Goal: Transaction & Acquisition: Purchase product/service

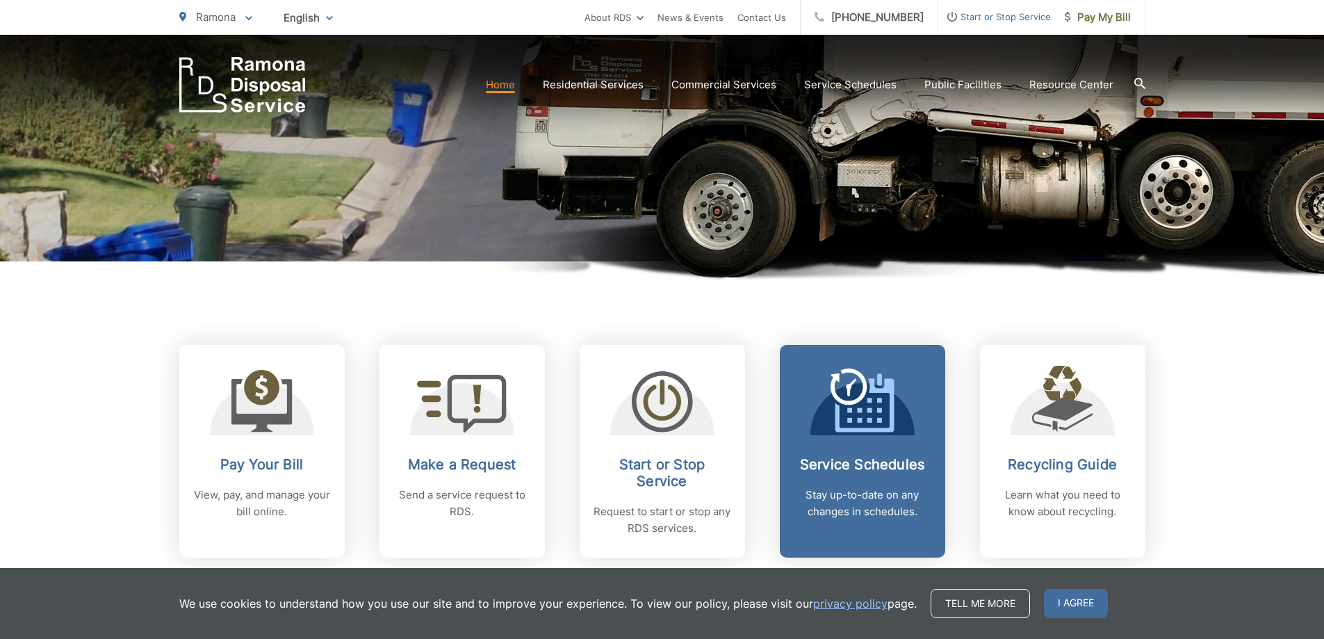
scroll to position [348, 0]
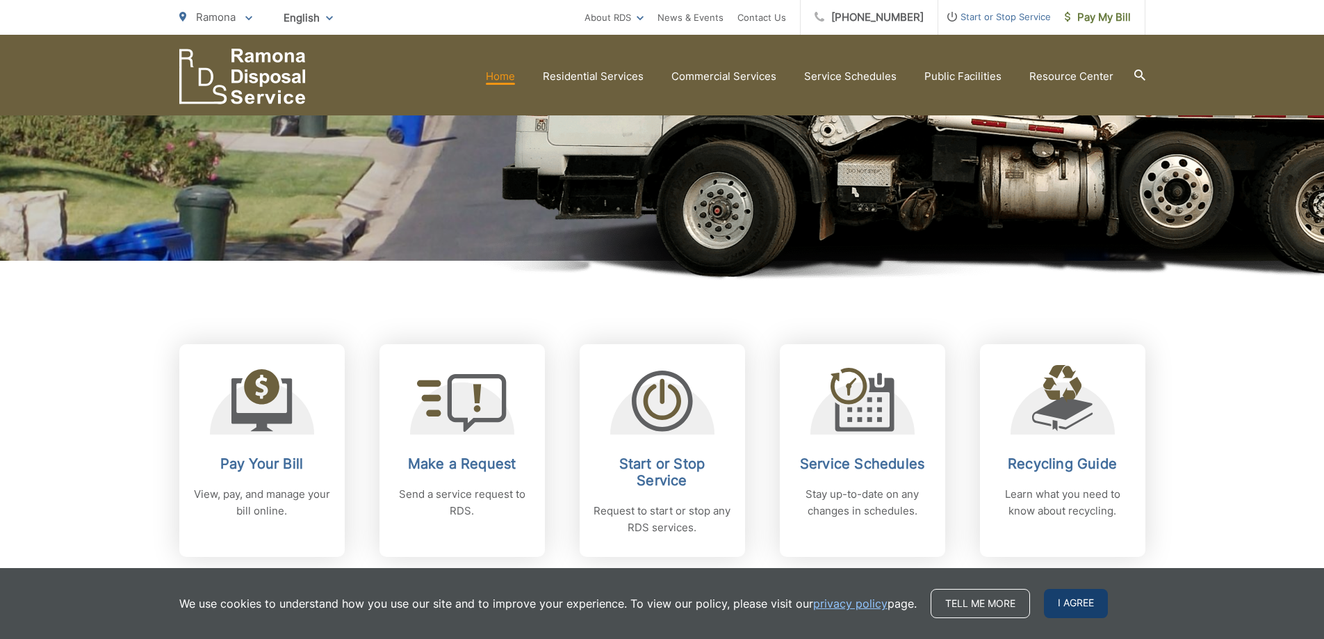
click at [1065, 592] on span "I agree" at bounding box center [1076, 603] width 64 height 29
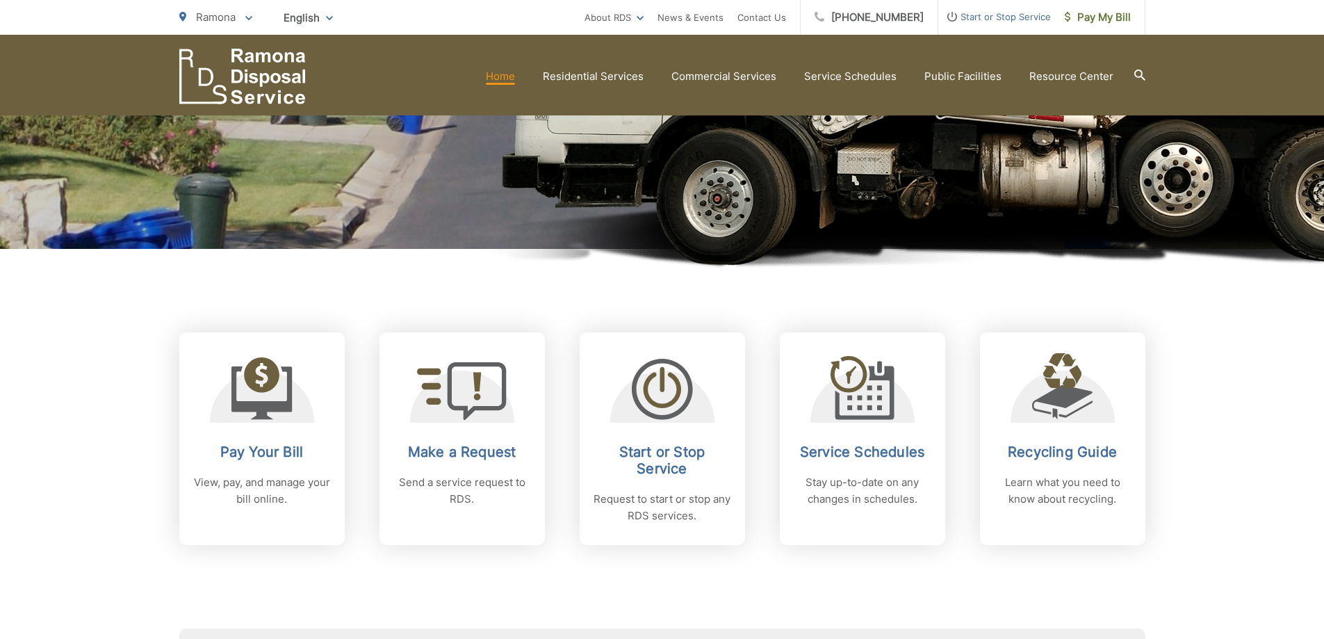
scroll to position [278, 0]
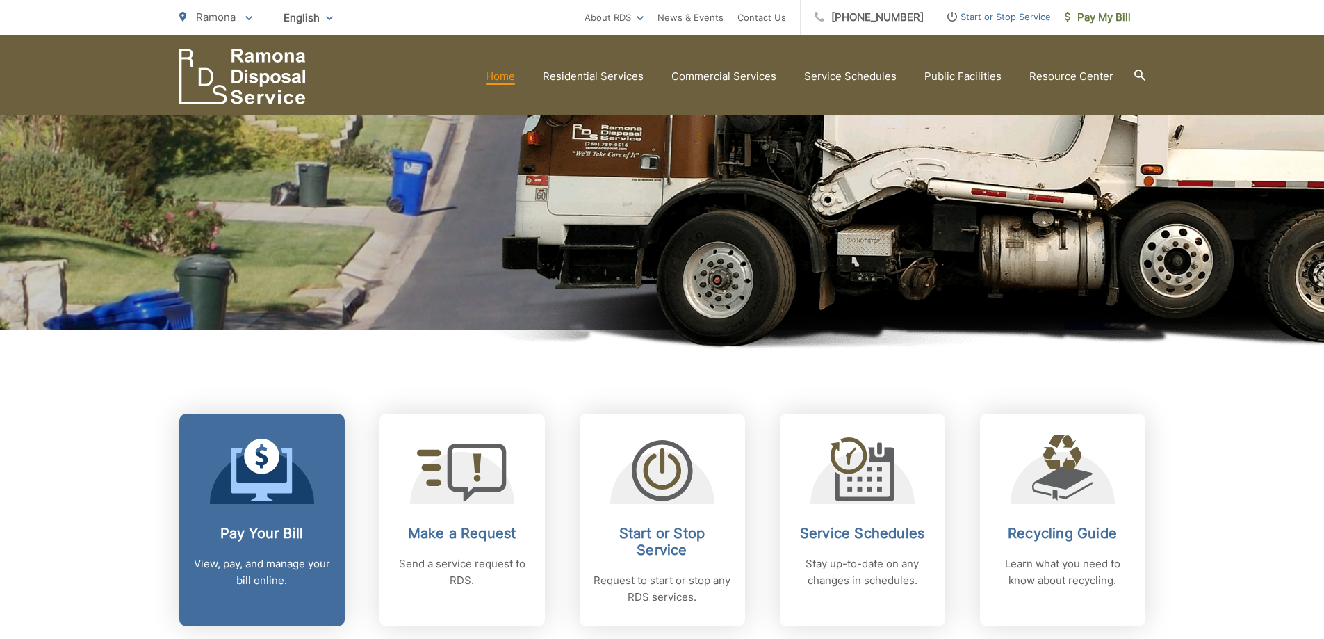
click at [284, 461] on icon at bounding box center [261, 470] width 61 height 63
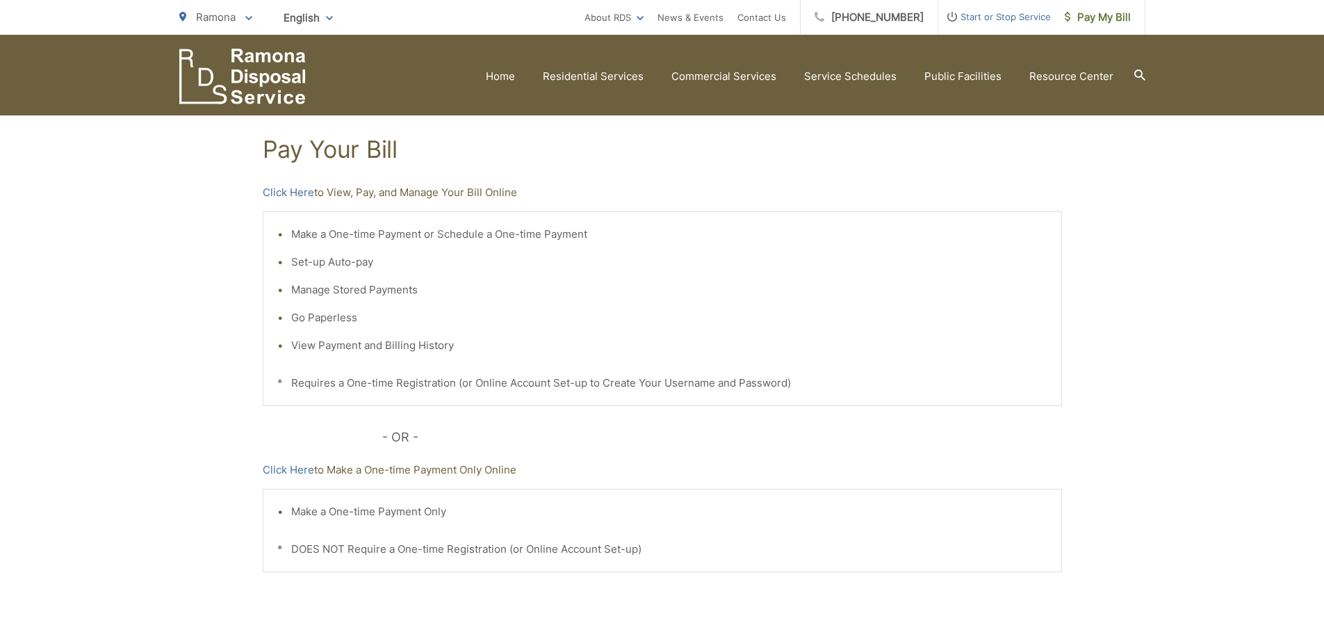
scroll to position [141, 0]
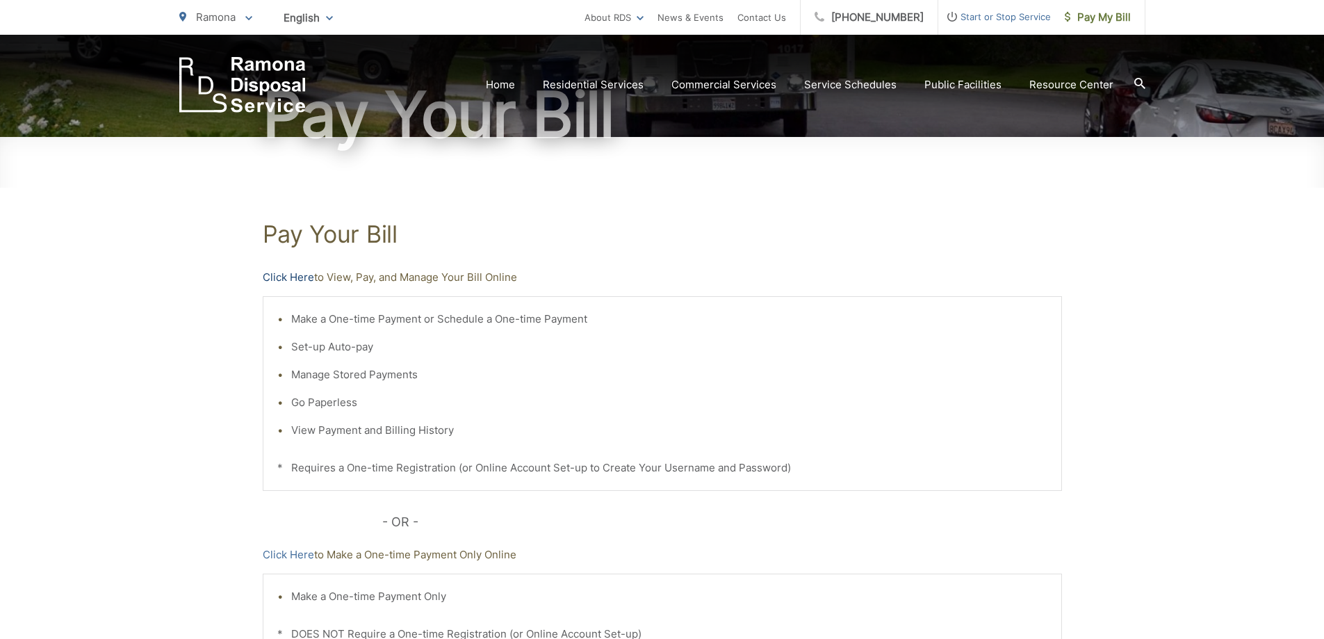
click at [307, 283] on link "Click Here" at bounding box center [288, 277] width 51 height 17
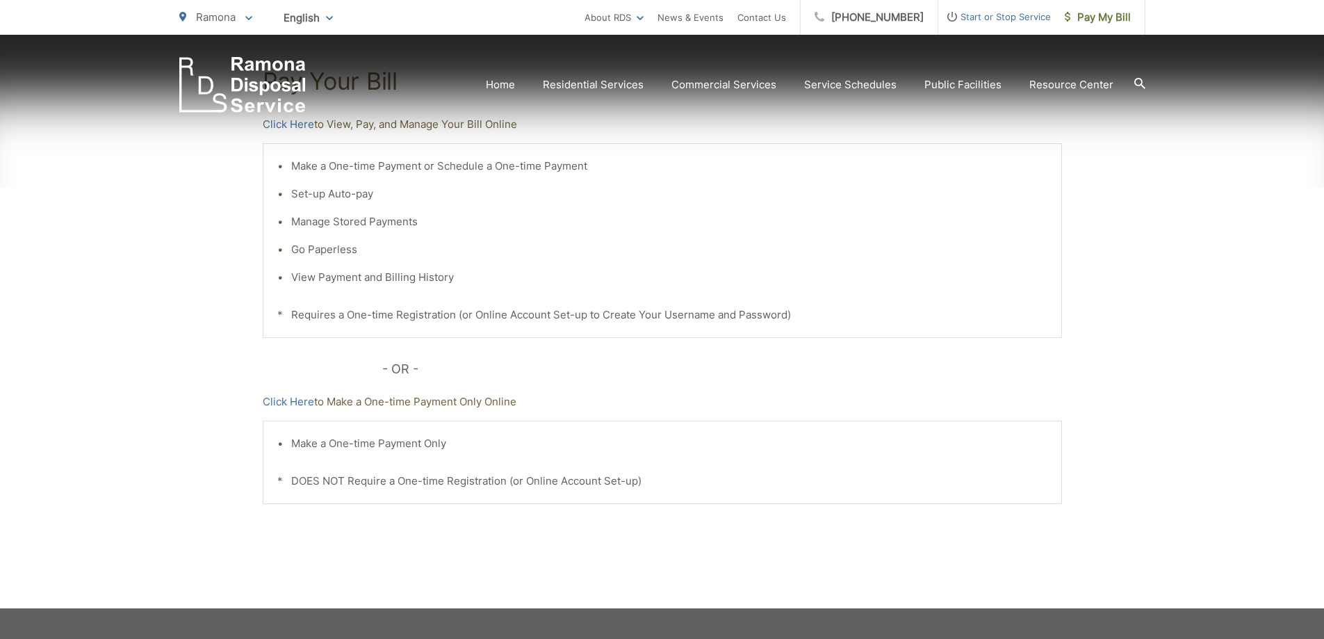
scroll to position [350, 0]
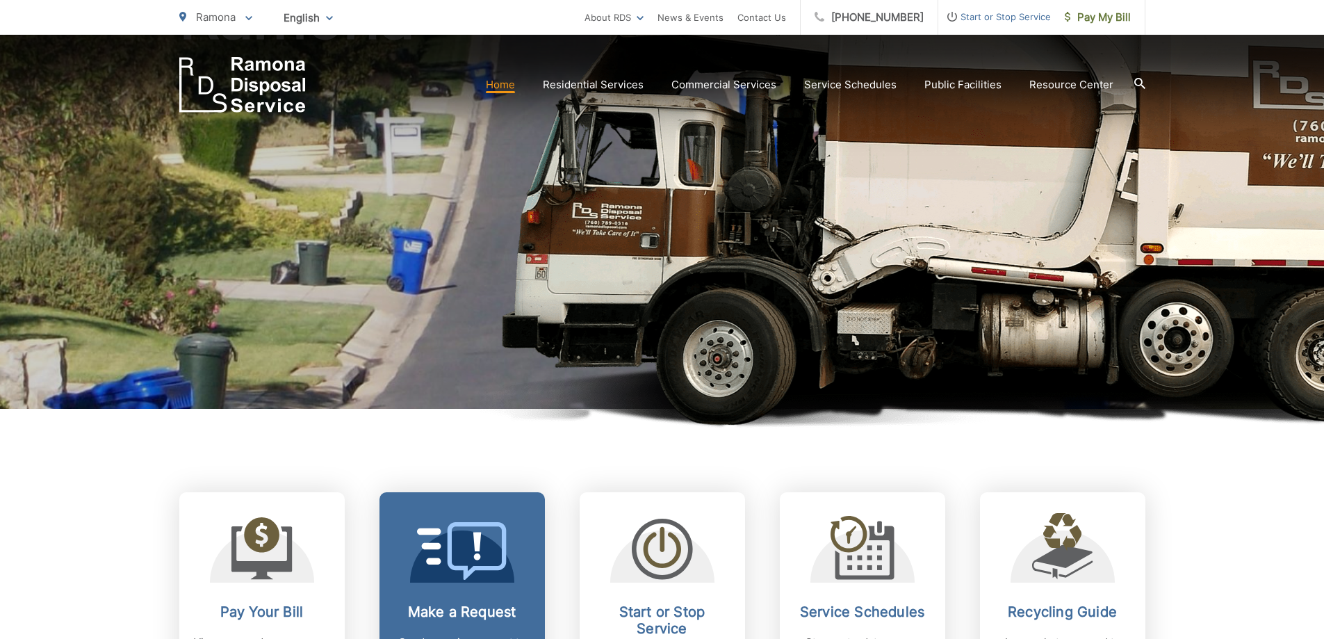
scroll to position [417, 0]
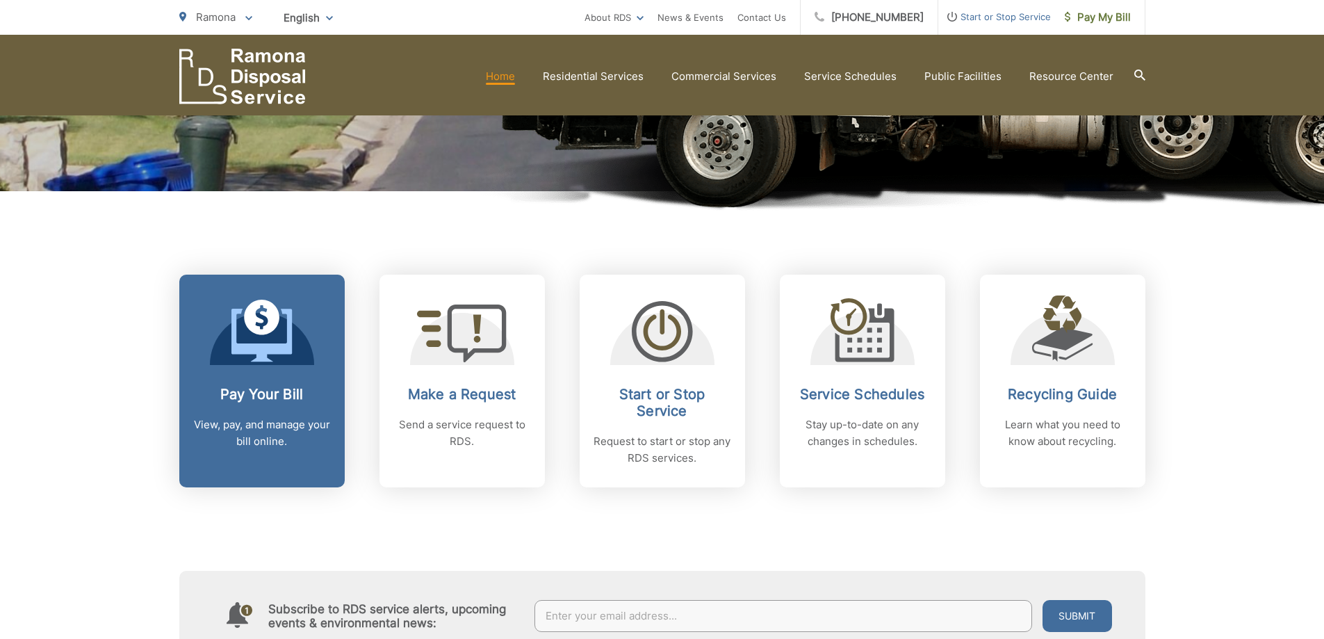
click at [288, 371] on link "Pay Your Bill View, pay, and manage your bill online." at bounding box center [261, 381] width 165 height 213
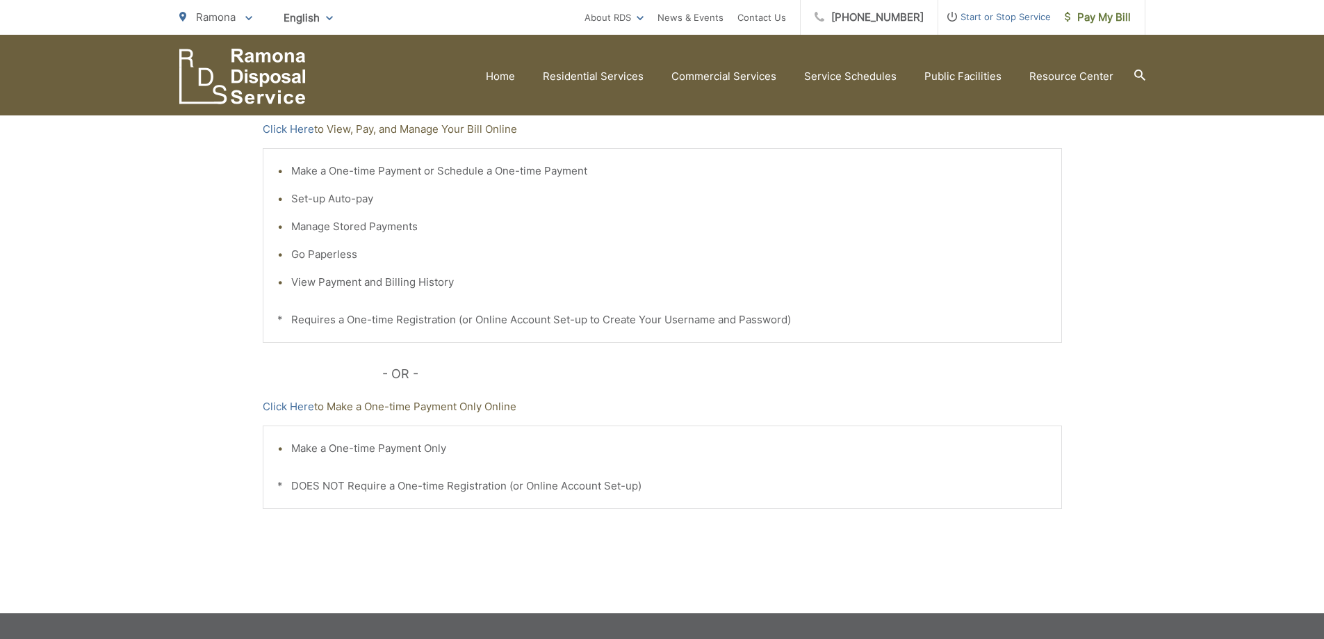
scroll to position [209, 0]
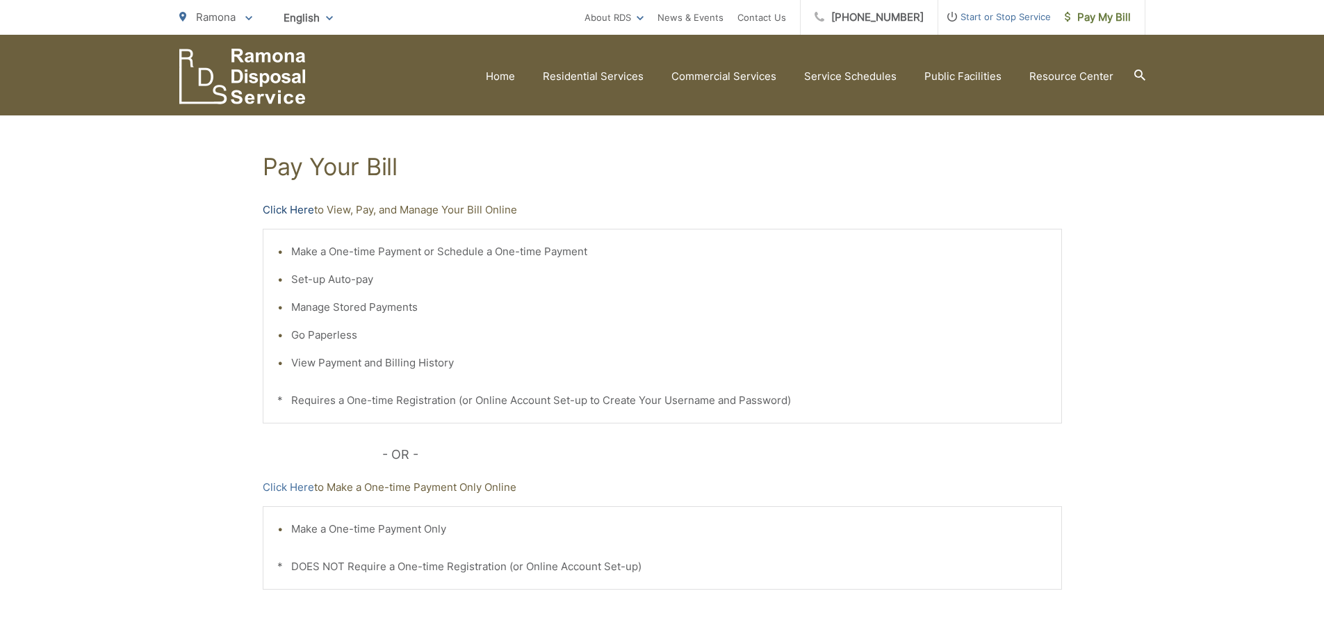
click at [296, 209] on link "Click Here" at bounding box center [288, 210] width 51 height 17
